Goal: Check status: Check status

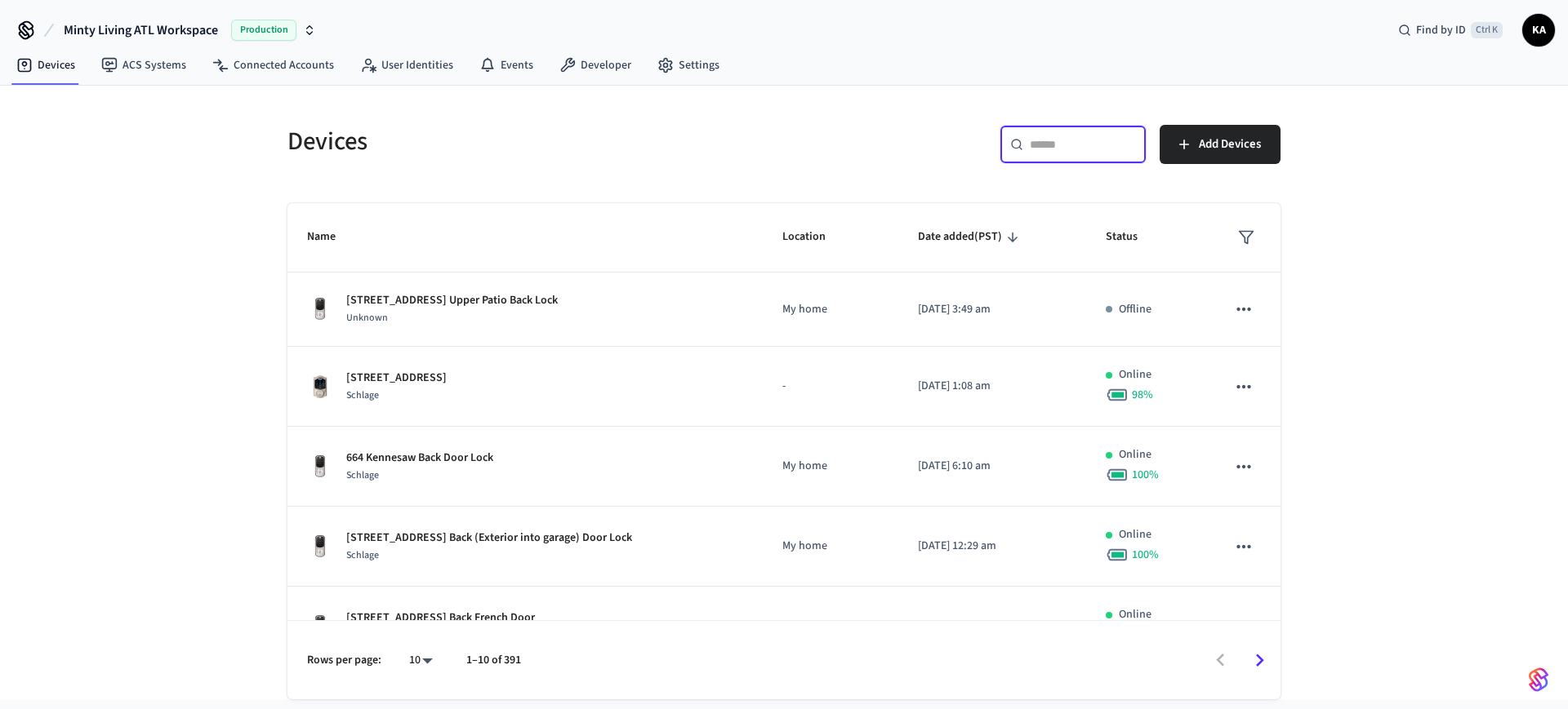
click at [1050, 149] on input "text" at bounding box center [1082, 144] width 106 height 16
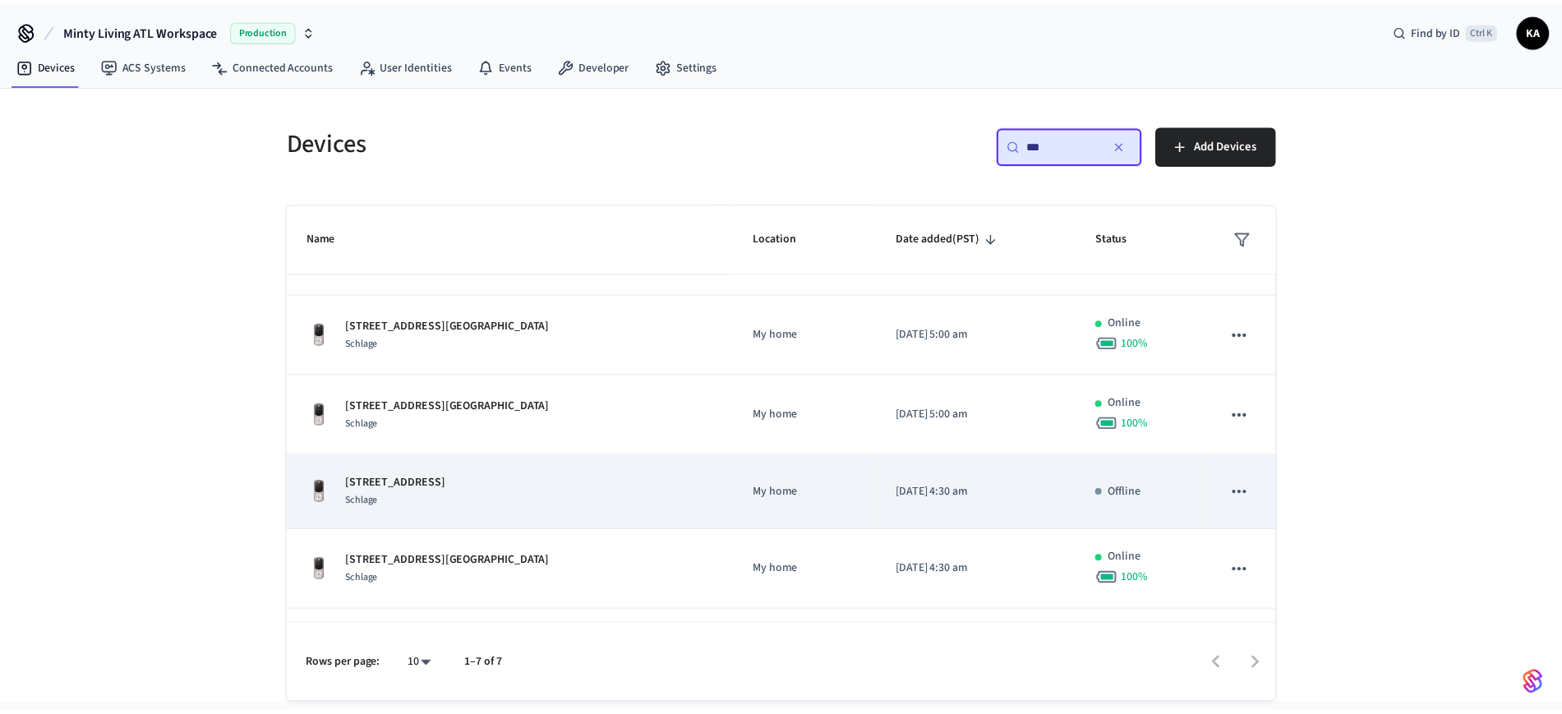
scroll to position [99, 0]
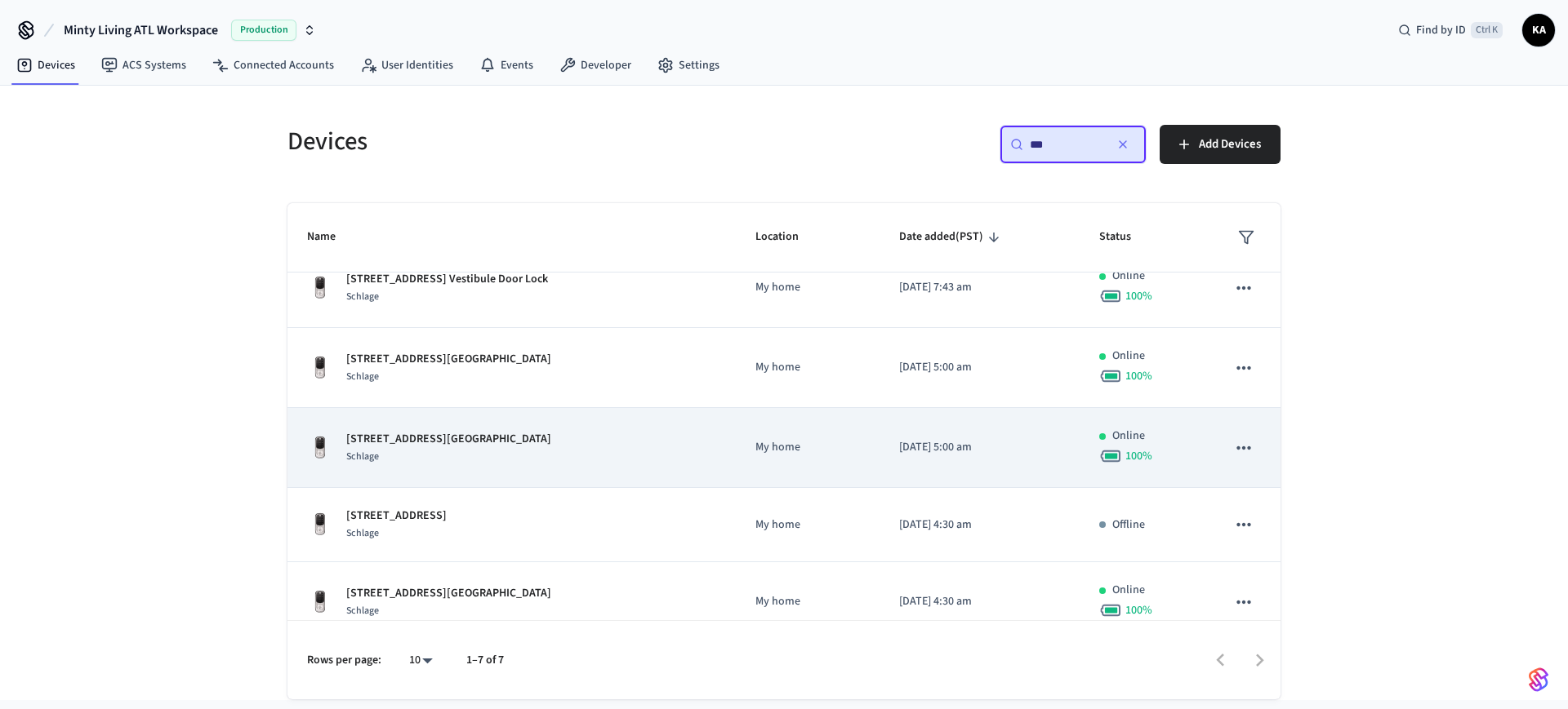
type input "***"
click at [596, 442] on div "[STREET_ADDRESS]" at bounding box center [512, 448] width 409 height 35
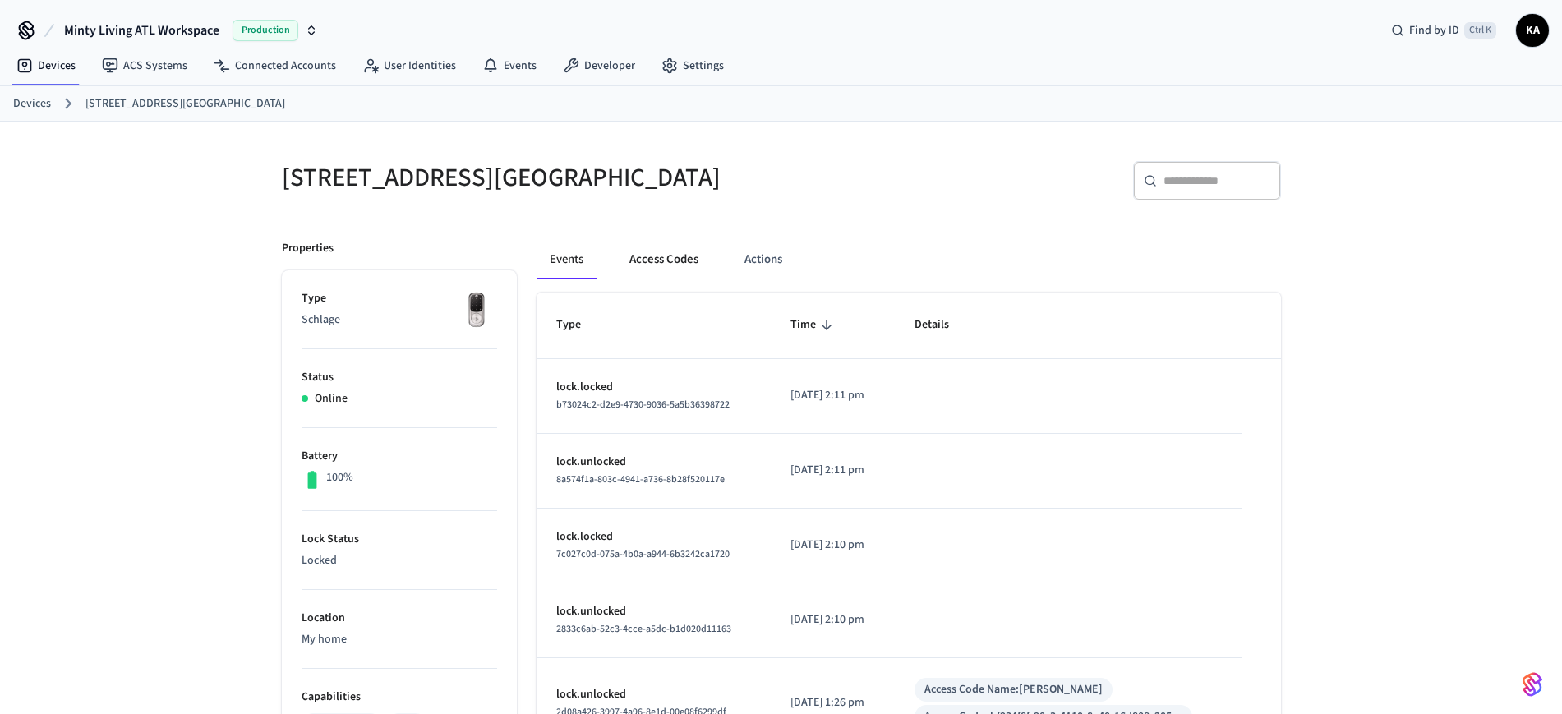
click at [679, 260] on button "Access Codes" at bounding box center [663, 259] width 95 height 39
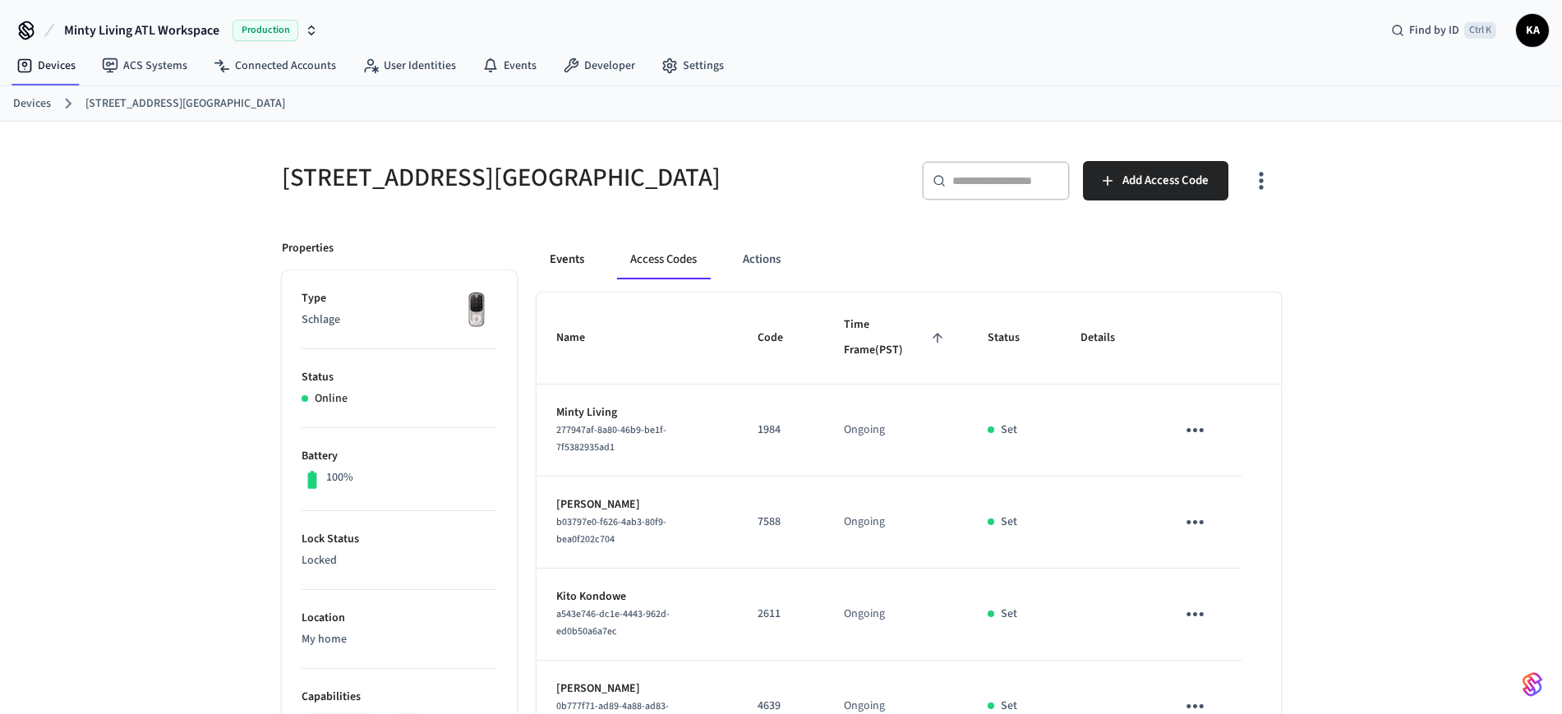
click at [572, 260] on button "Events" at bounding box center [567, 259] width 61 height 39
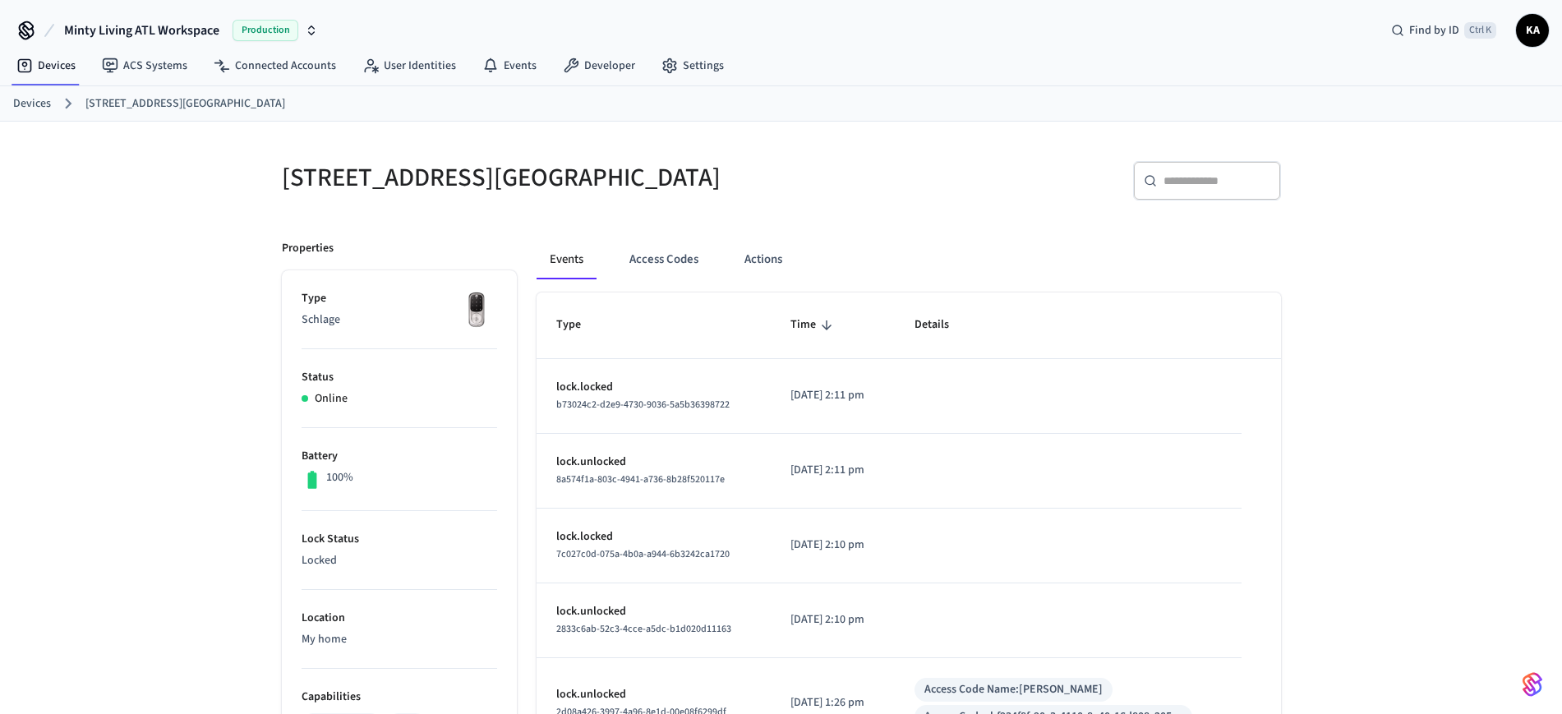
click at [806, 393] on p "[DATE] 2:11 pm" at bounding box center [832, 395] width 85 height 17
click at [678, 247] on button "Access Codes" at bounding box center [663, 259] width 95 height 39
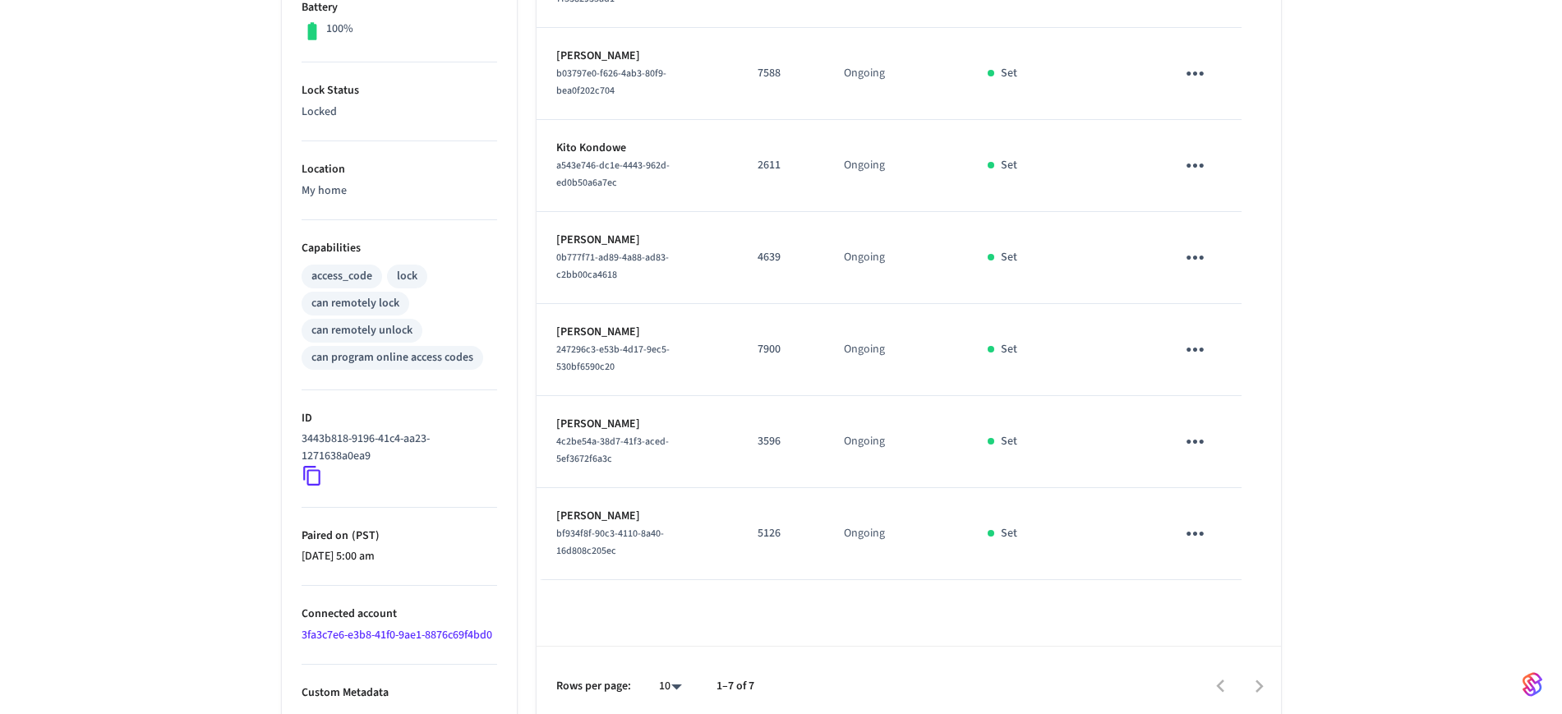
scroll to position [460, 0]
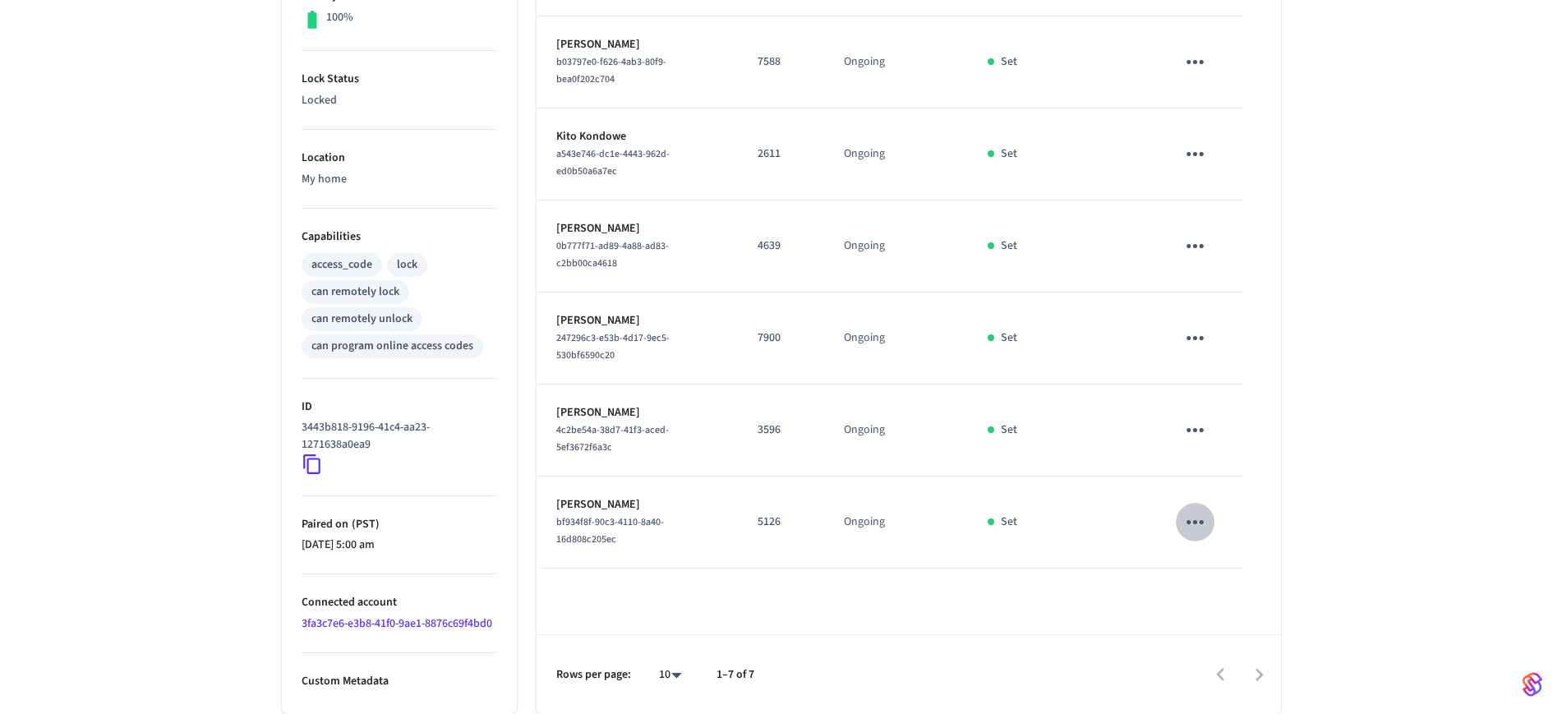
click at [1181, 526] on button "sticky table" at bounding box center [1195, 522] width 39 height 39
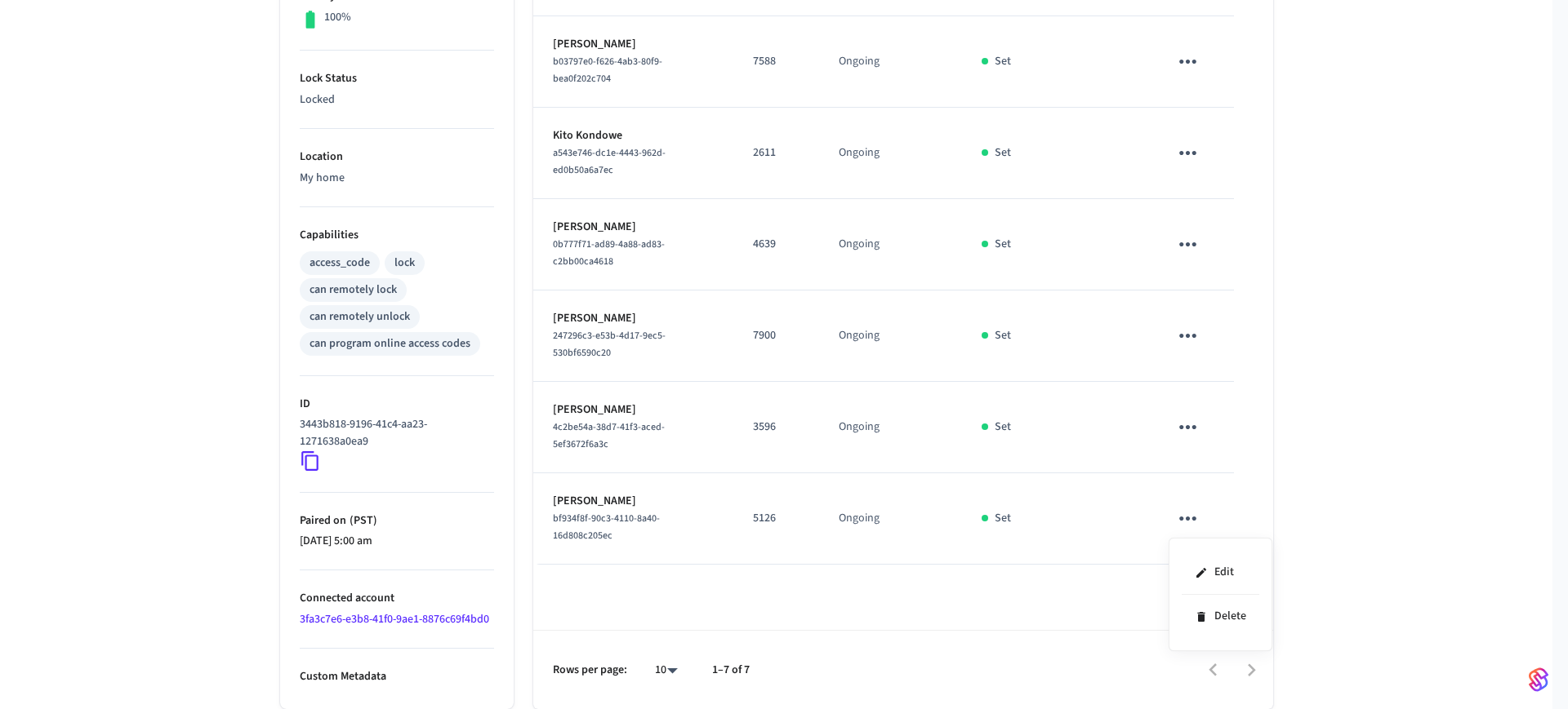
click at [1454, 479] on div at bounding box center [784, 354] width 1568 height 709
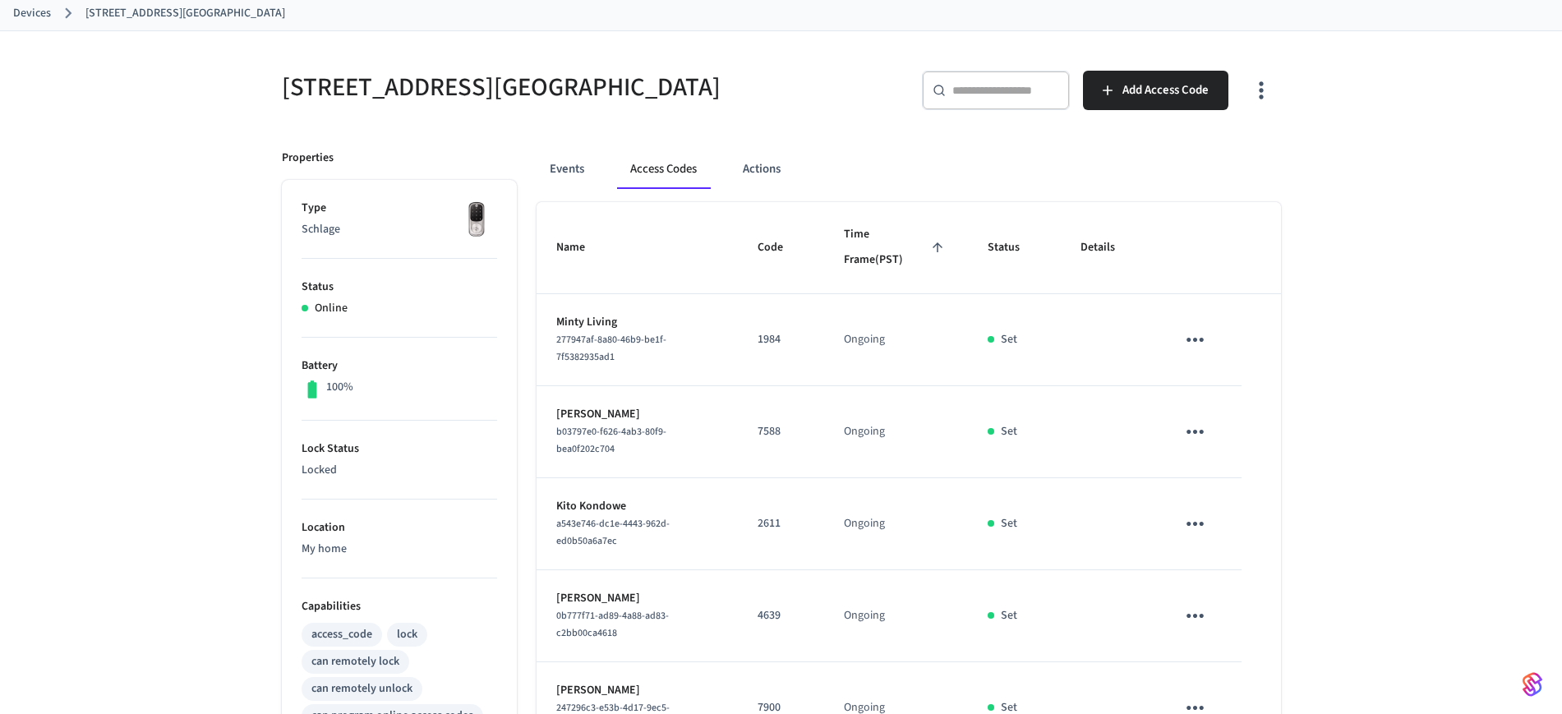
scroll to position [0, 0]
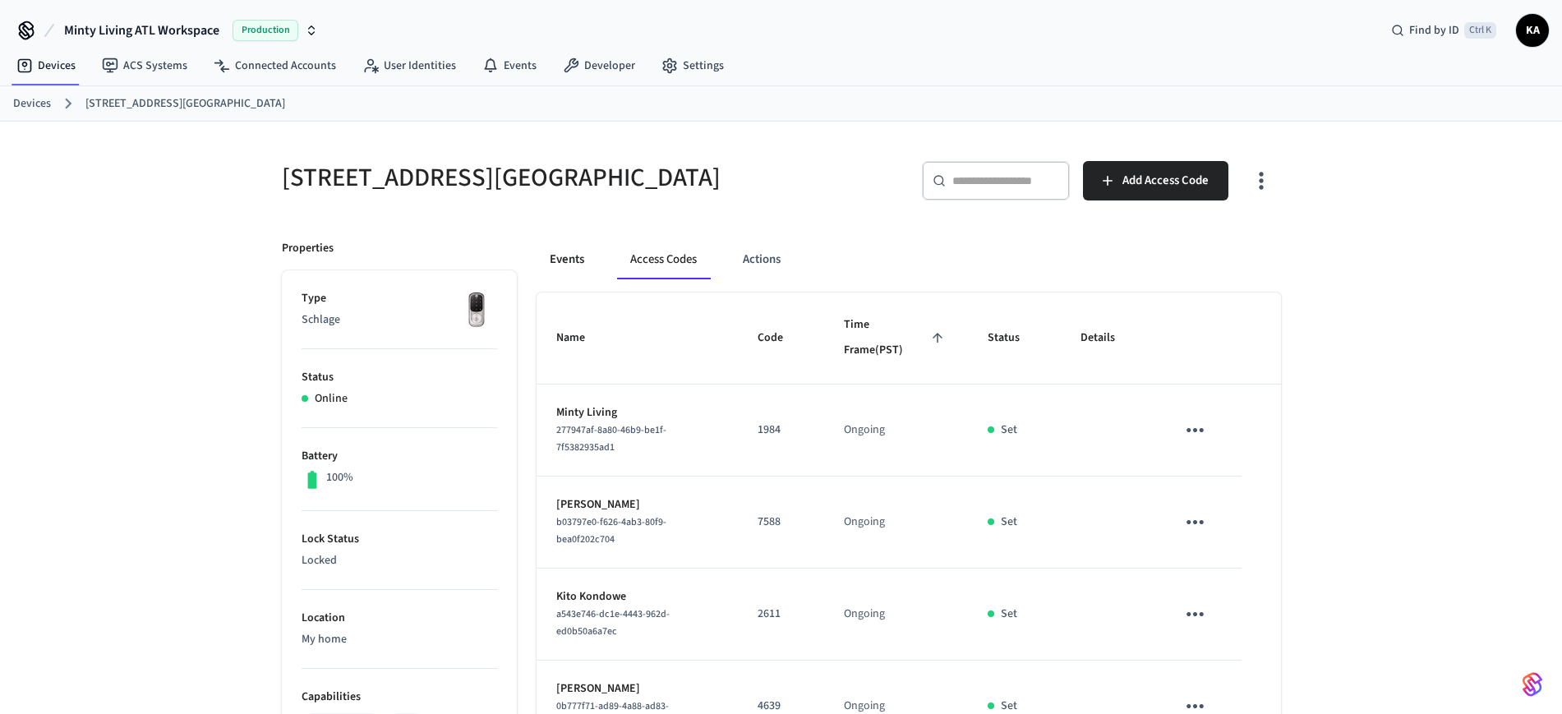
click at [555, 251] on button "Events" at bounding box center [567, 259] width 61 height 39
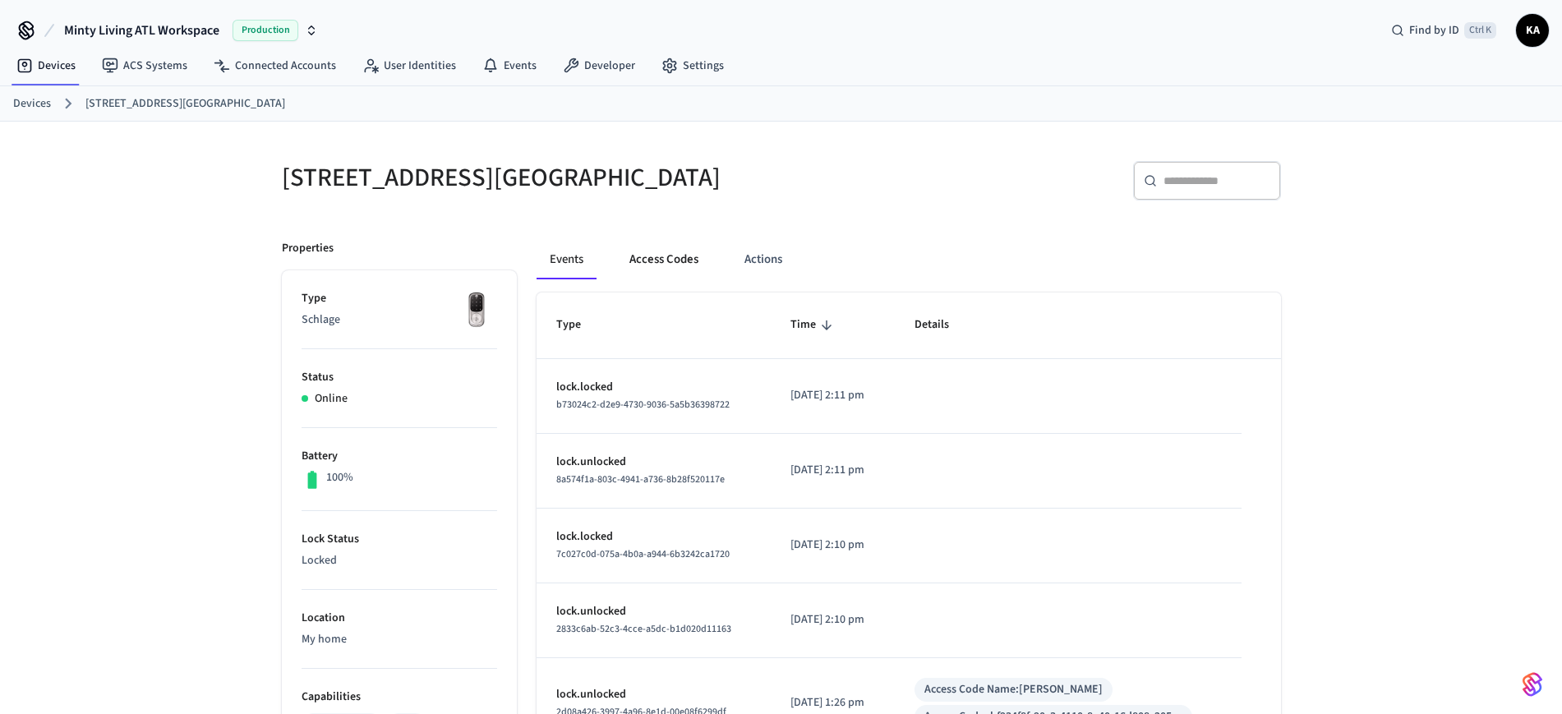
click at [670, 251] on button "Access Codes" at bounding box center [663, 259] width 95 height 39
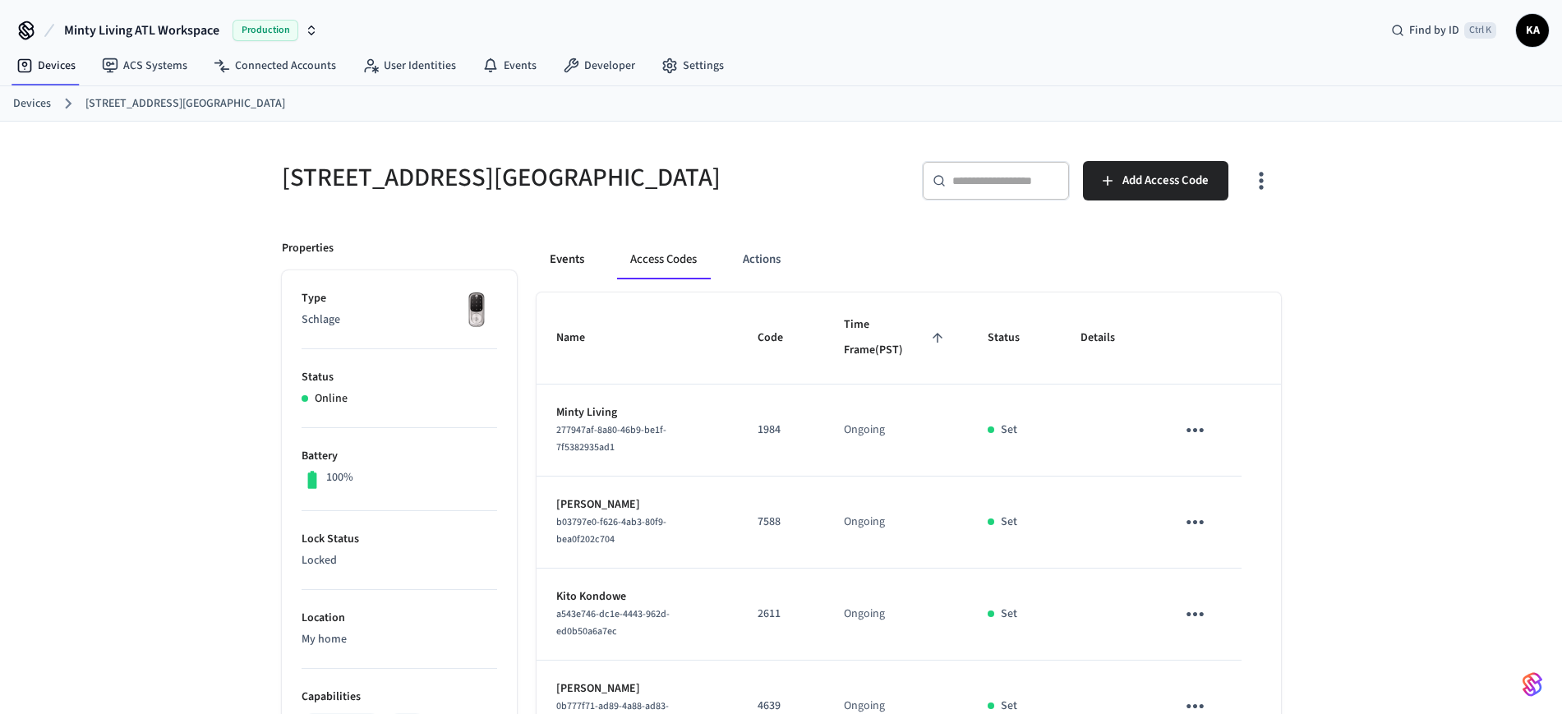
click at [577, 256] on button "Events" at bounding box center [567, 259] width 61 height 39
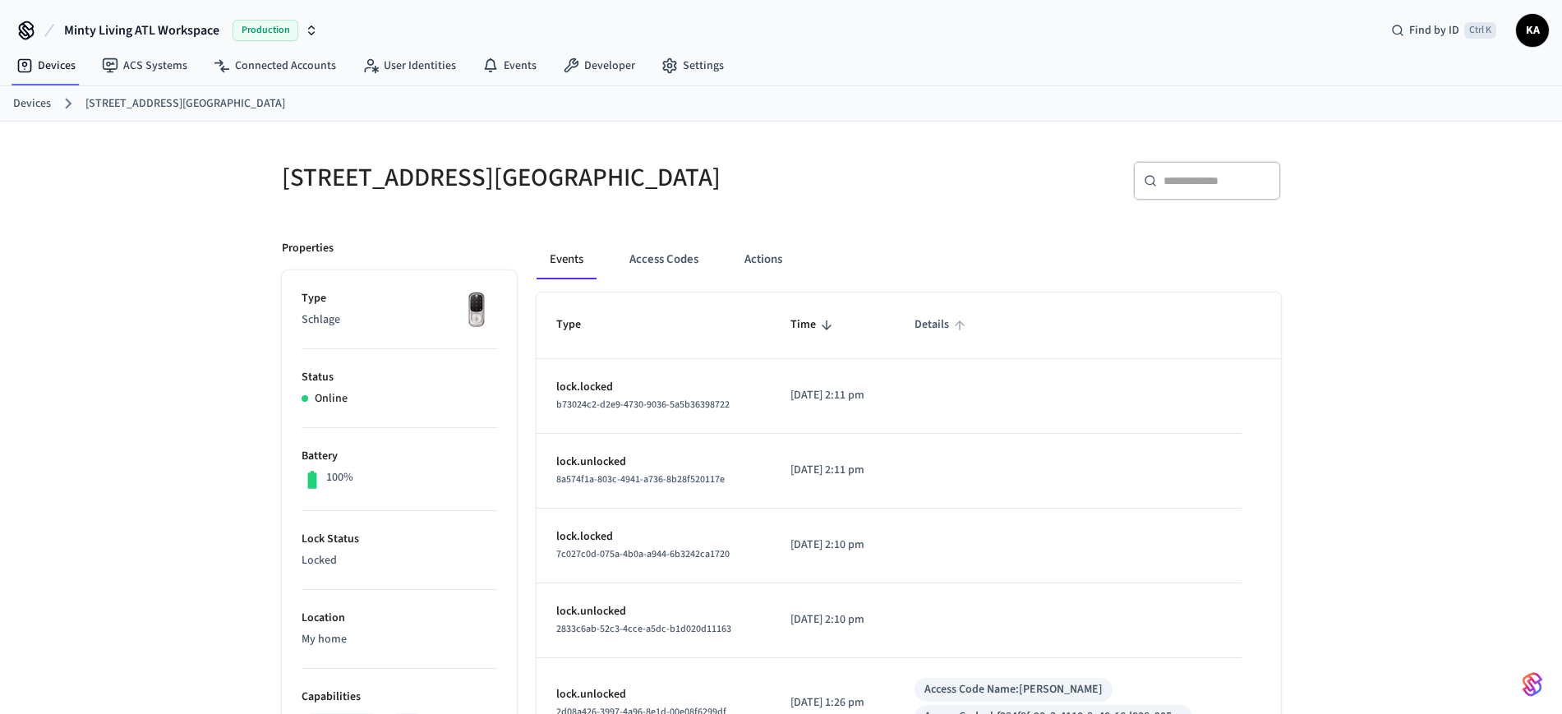
click at [956, 334] on span "Details" at bounding box center [943, 324] width 56 height 25
